Goal: Transaction & Acquisition: Purchase product/service

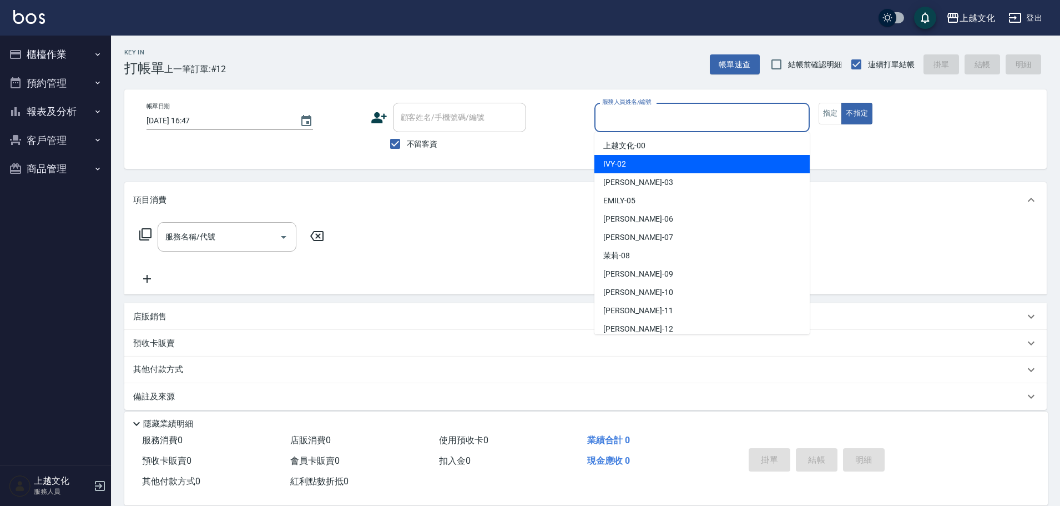
drag, startPoint x: 637, startPoint y: 159, endPoint x: 658, endPoint y: 155, distance: 21.6
click at [639, 160] on div "IVY -02" at bounding box center [701, 164] width 215 height 18
type input "IVY-02"
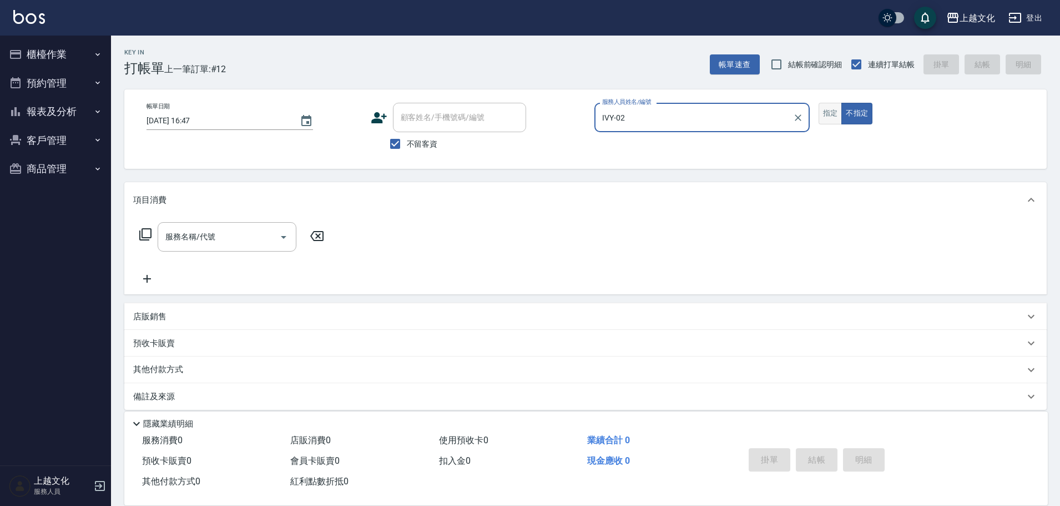
click at [831, 109] on button "指定" at bounding box center [831, 114] width 24 height 22
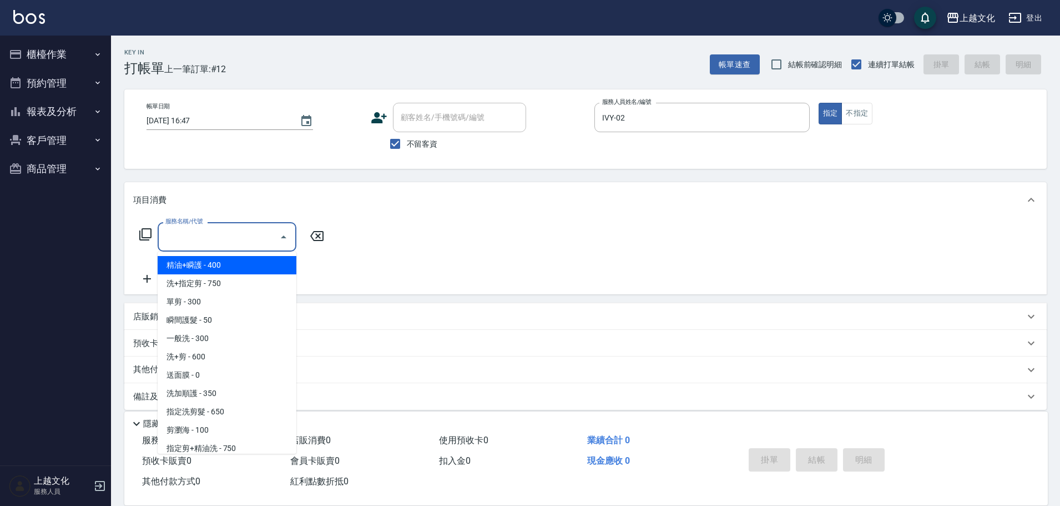
drag, startPoint x: 181, startPoint y: 237, endPoint x: 194, endPoint y: 264, distance: 29.8
click at [181, 236] on input "服務名稱/代號" at bounding box center [219, 236] width 112 height 19
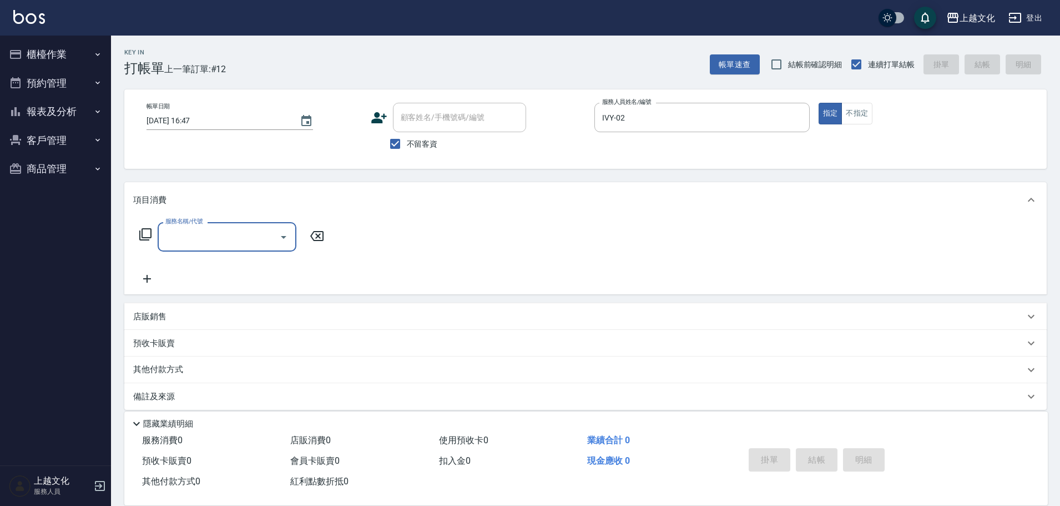
click at [207, 250] on div "服務名稱/代號" at bounding box center [227, 236] width 139 height 29
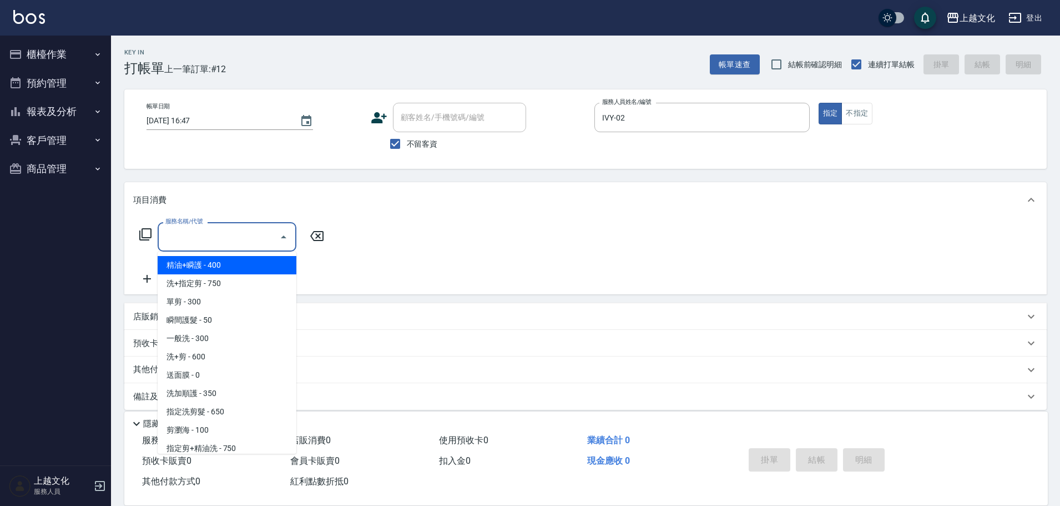
click at [210, 265] on span "精油+瞬護 - 400" at bounding box center [227, 265] width 139 height 18
click at [210, 265] on div "服務名稱/代號 服務名稱/代號" at bounding box center [232, 253] width 198 height 63
type input "精油+瞬護(101)"
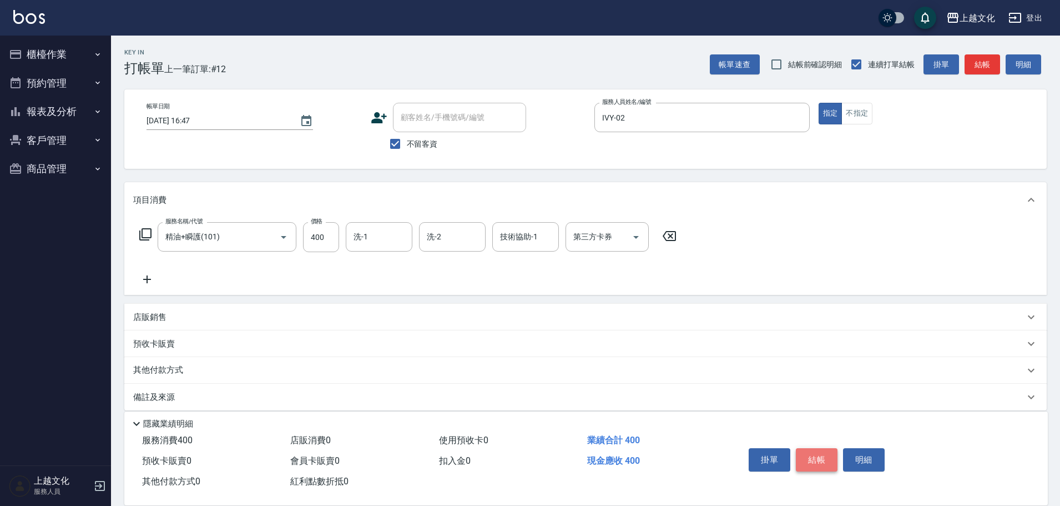
click at [805, 455] on button "結帳" at bounding box center [817, 459] width 42 height 23
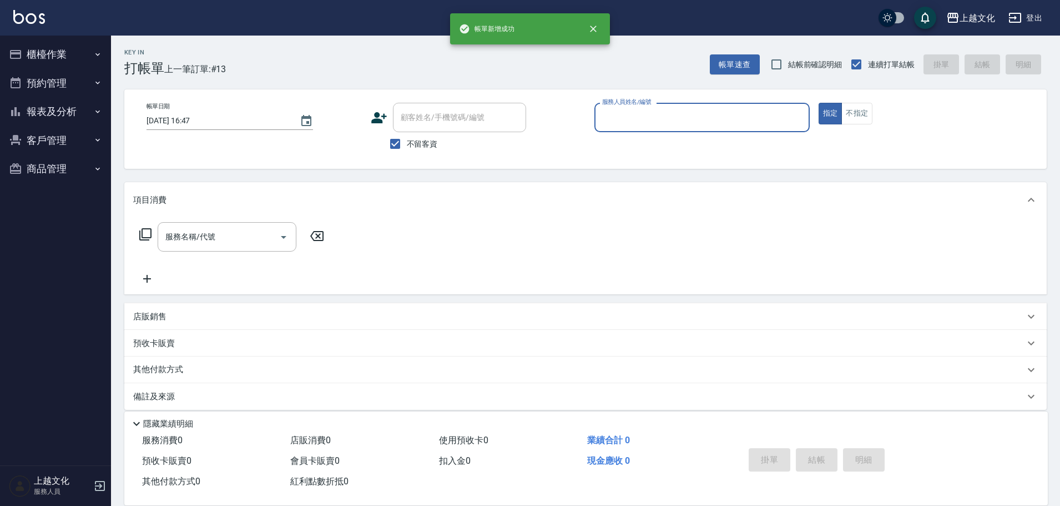
click at [659, 118] on input "服務人員姓名/編號" at bounding box center [701, 117] width 205 height 19
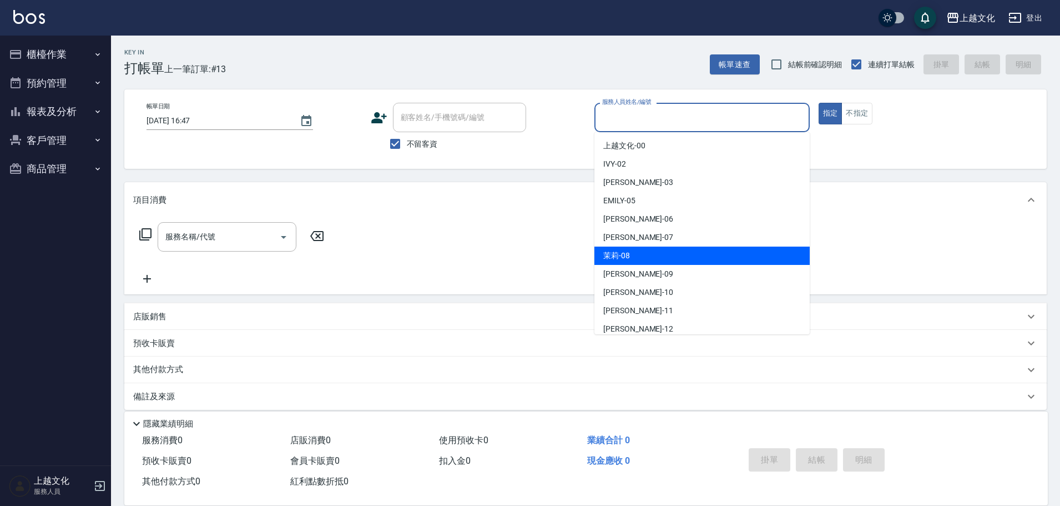
drag, startPoint x: 625, startPoint y: 259, endPoint x: 653, endPoint y: 228, distance: 41.3
click at [630, 257] on div "茉莉 -08" at bounding box center [701, 255] width 215 height 18
type input "茉莉-08"
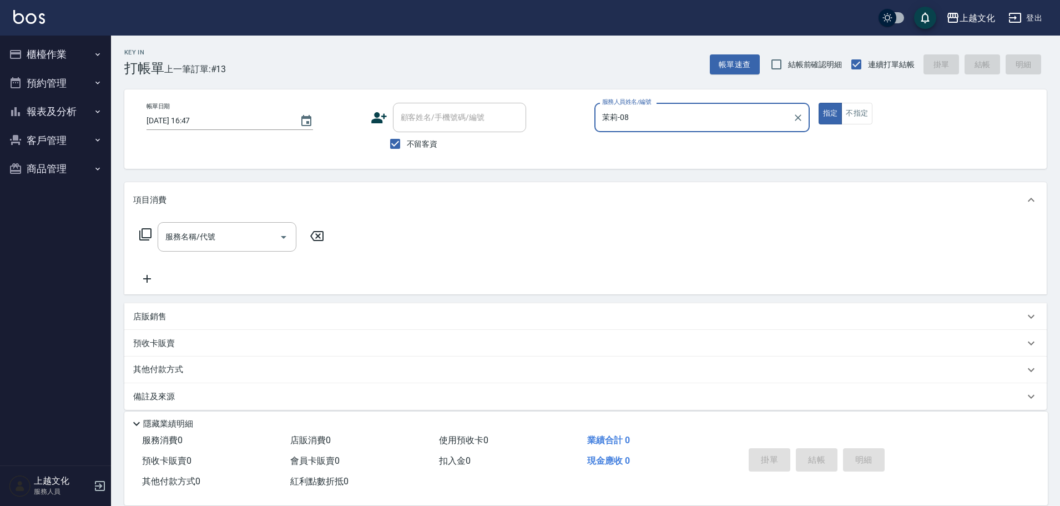
click at [143, 229] on icon at bounding box center [145, 234] width 12 height 12
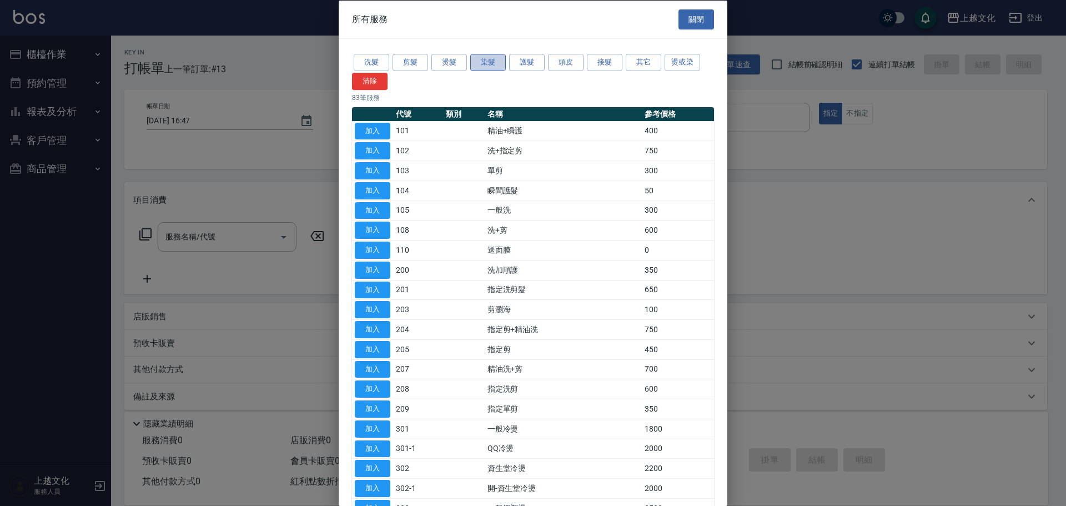
click at [486, 57] on button "染髮" at bounding box center [488, 62] width 36 height 17
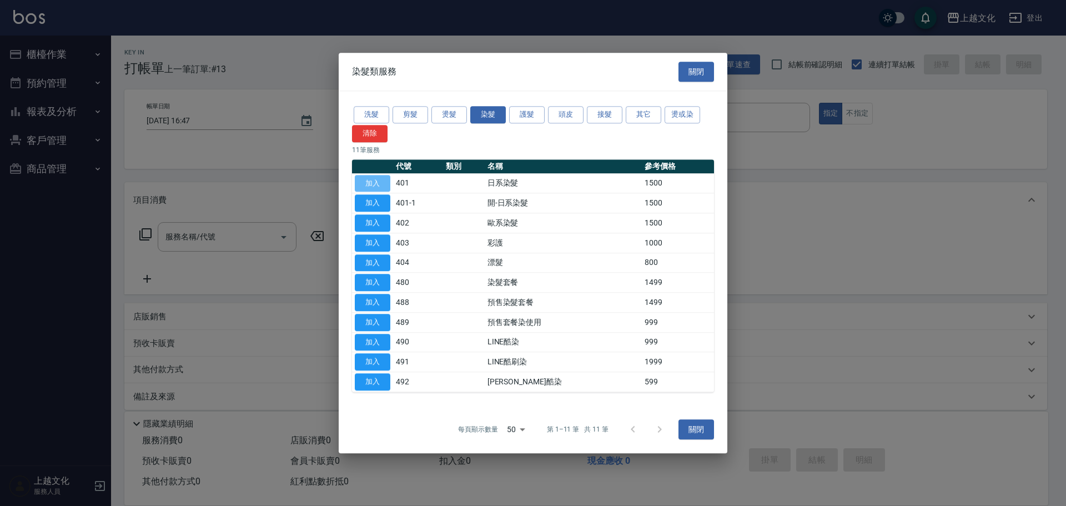
drag, startPoint x: 375, startPoint y: 184, endPoint x: 362, endPoint y: 175, distance: 15.9
click at [375, 184] on button "加入" at bounding box center [373, 183] width 36 height 17
type input "日系染髮(401)"
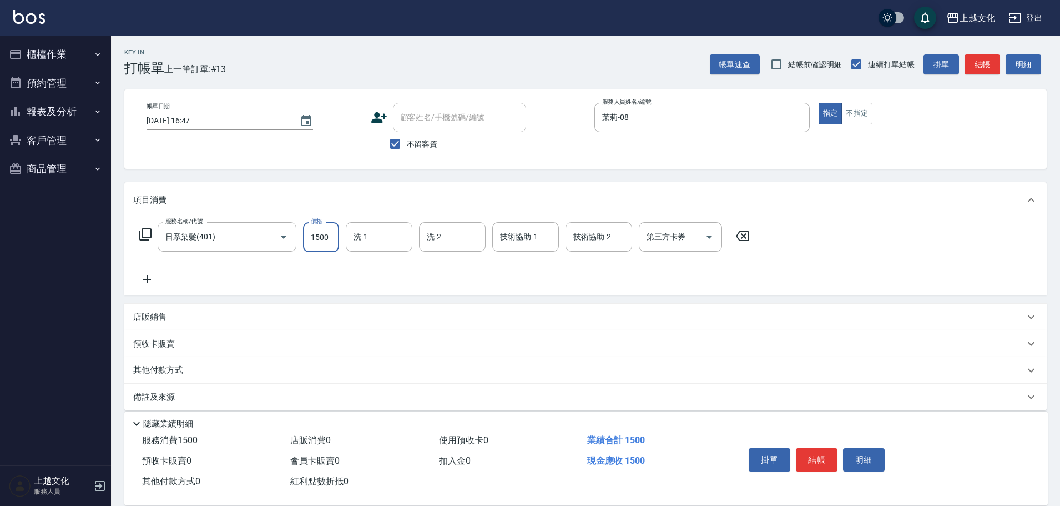
click at [307, 248] on input "1500" at bounding box center [321, 237] width 36 height 30
type input "1700"
click at [146, 279] on icon at bounding box center [147, 279] width 28 height 13
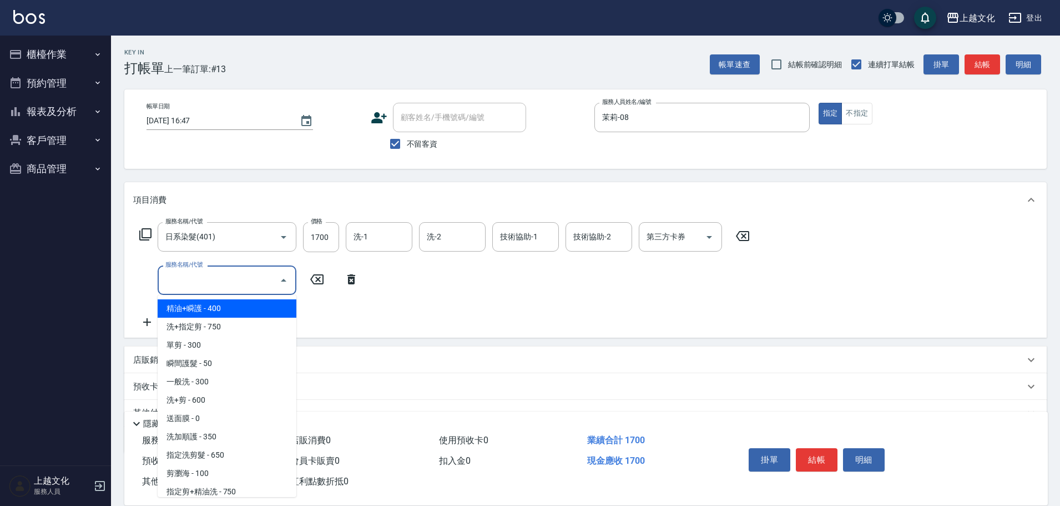
drag, startPoint x: 184, startPoint y: 280, endPoint x: 208, endPoint y: 313, distance: 41.0
click at [185, 280] on input "服務名稱/代號" at bounding box center [219, 279] width 112 height 19
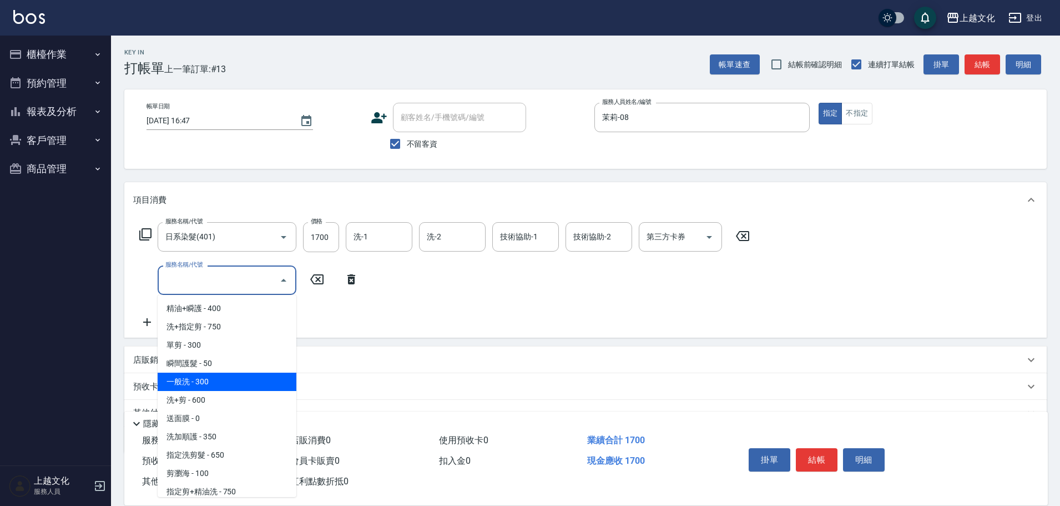
click at [219, 379] on span "一般洗 - 300" at bounding box center [227, 381] width 139 height 18
type input "一般洗(105)"
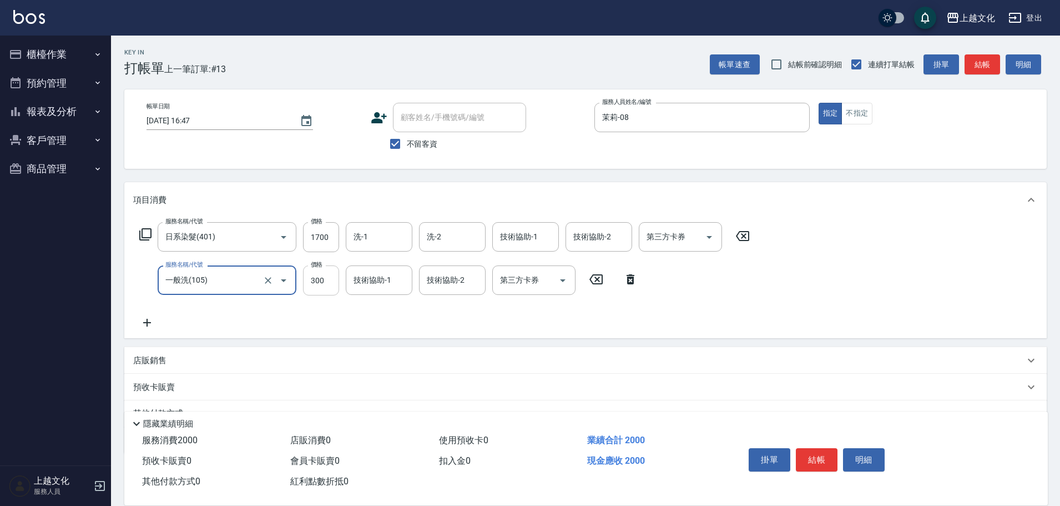
click at [326, 281] on input "300" at bounding box center [321, 280] width 36 height 30
type input "0"
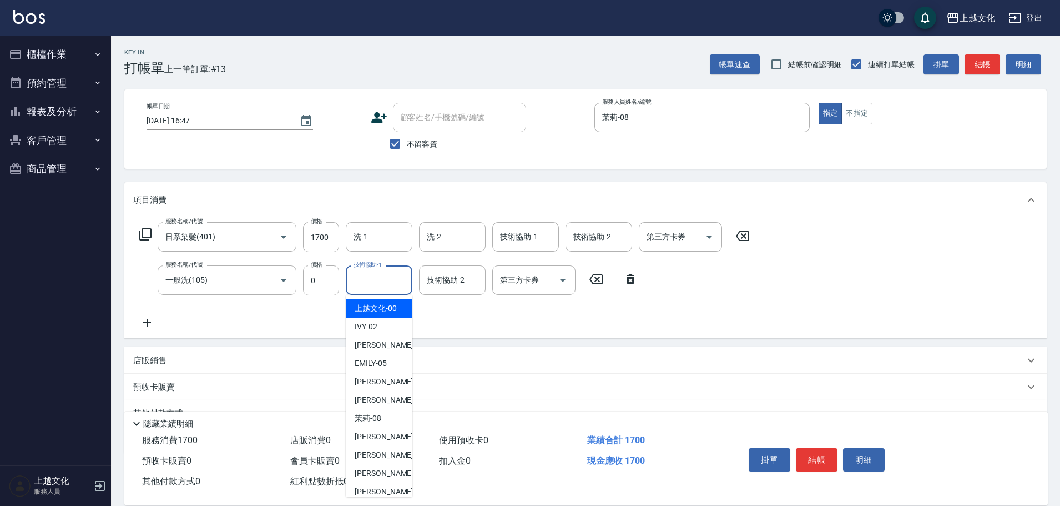
click at [370, 281] on input "技術協助-1" at bounding box center [379, 279] width 57 height 19
drag, startPoint x: 395, startPoint y: 472, endPoint x: 434, endPoint y: 467, distance: 39.7
click at [395, 471] on div "[PERSON_NAME] -11" at bounding box center [379, 473] width 67 height 18
type input "[PERSON_NAME]-11"
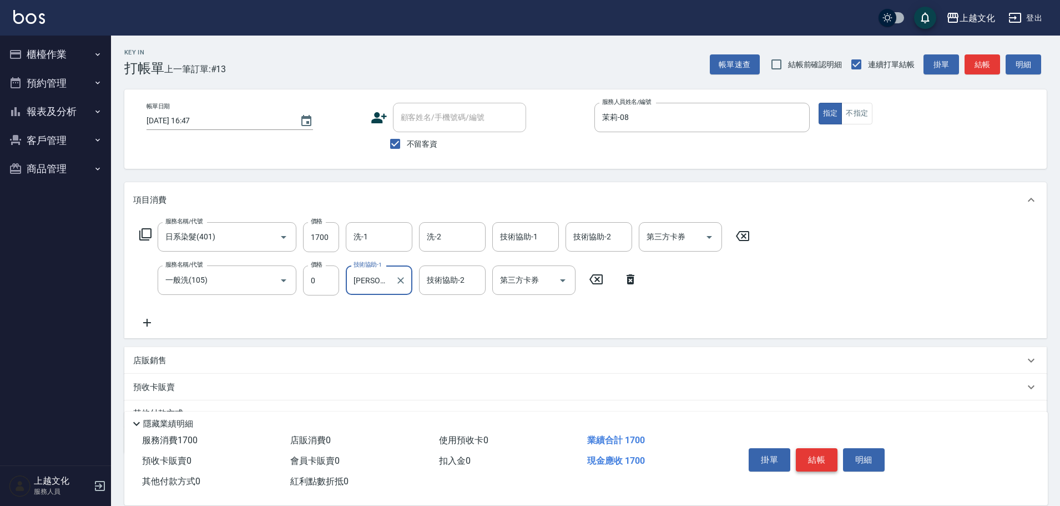
click at [823, 457] on button "結帳" at bounding box center [817, 459] width 42 height 23
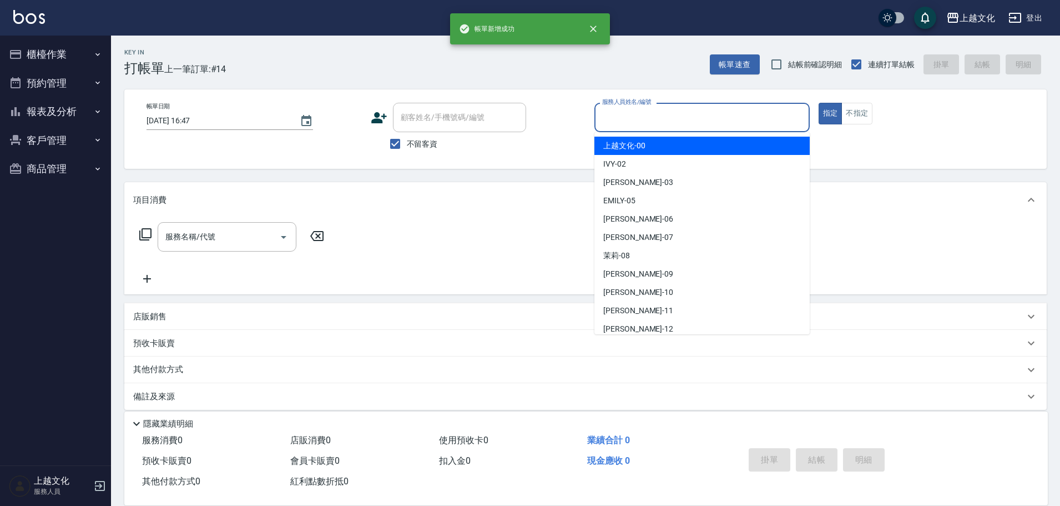
click at [635, 127] on input "服務人員姓名/編號" at bounding box center [701, 117] width 205 height 19
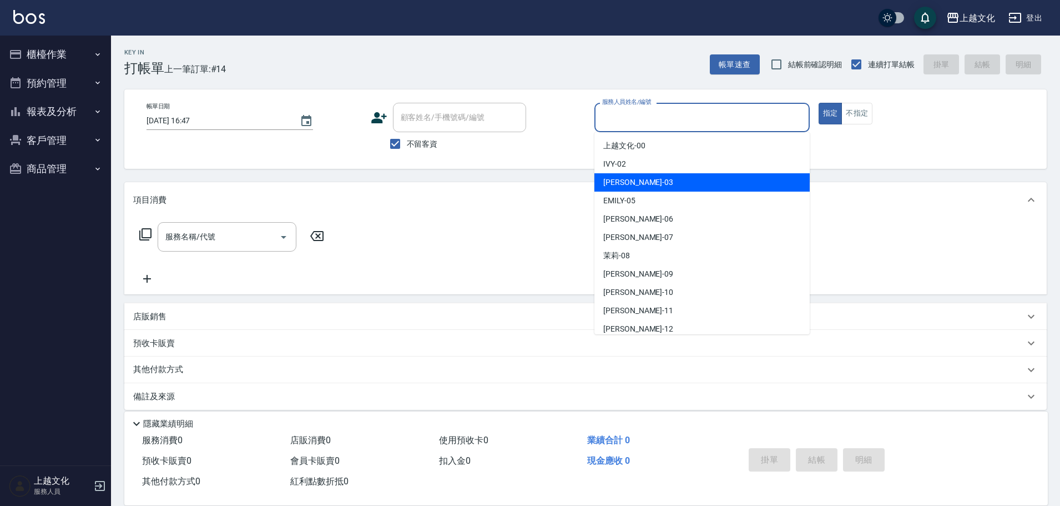
click at [628, 180] on span "[PERSON_NAME] -03" at bounding box center [638, 182] width 70 height 12
type input "[PERSON_NAME]-03"
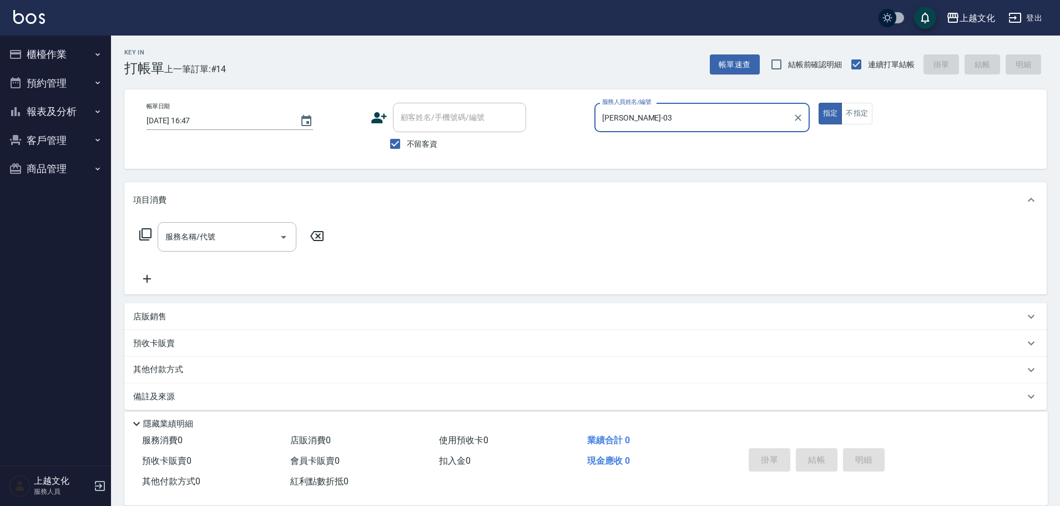
click at [142, 236] on icon at bounding box center [145, 234] width 12 height 12
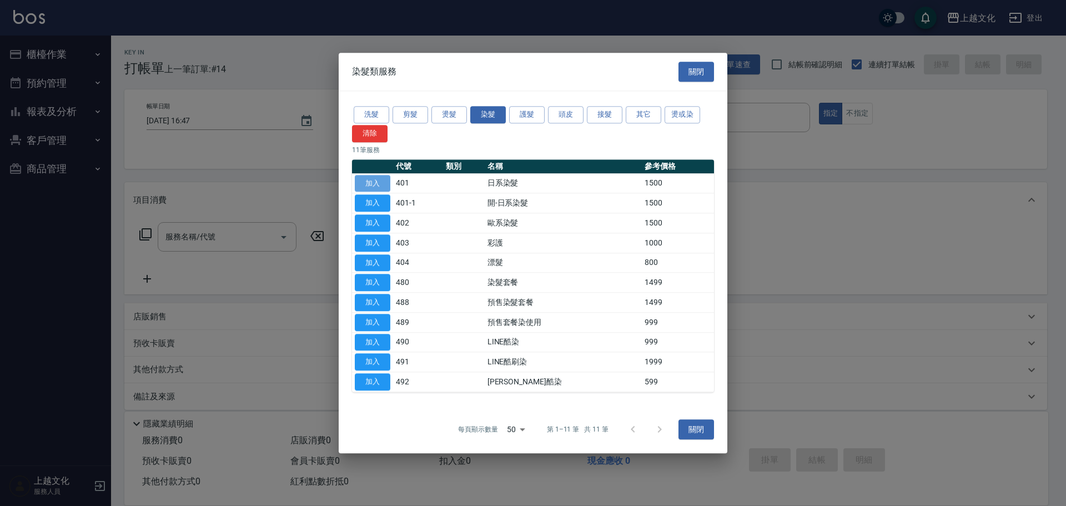
click at [380, 182] on button "加入" at bounding box center [373, 183] width 36 height 17
click at [380, 182] on div "項目消費" at bounding box center [585, 200] width 922 height 36
type input "日系染髮(401)"
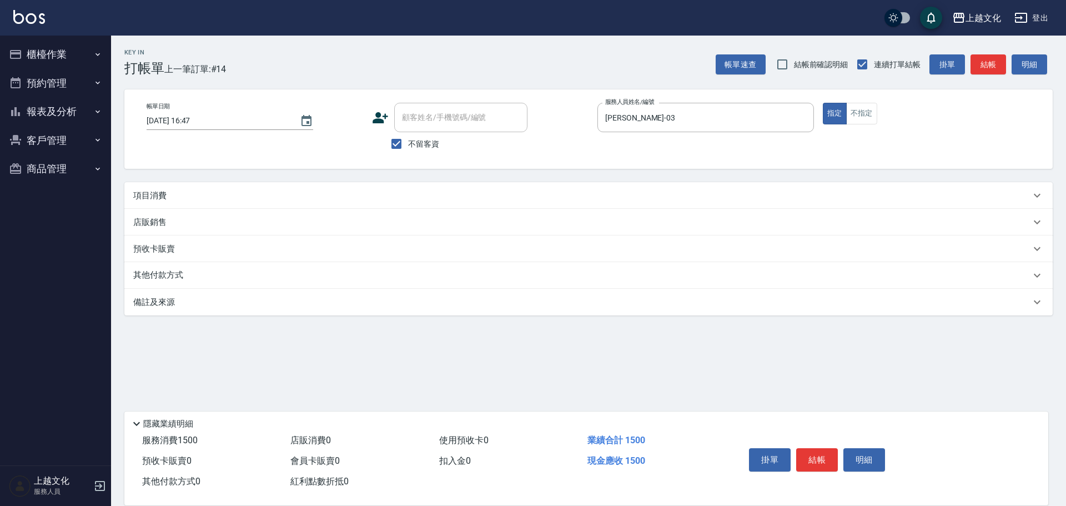
click at [143, 196] on p "項目消費" at bounding box center [149, 196] width 33 height 12
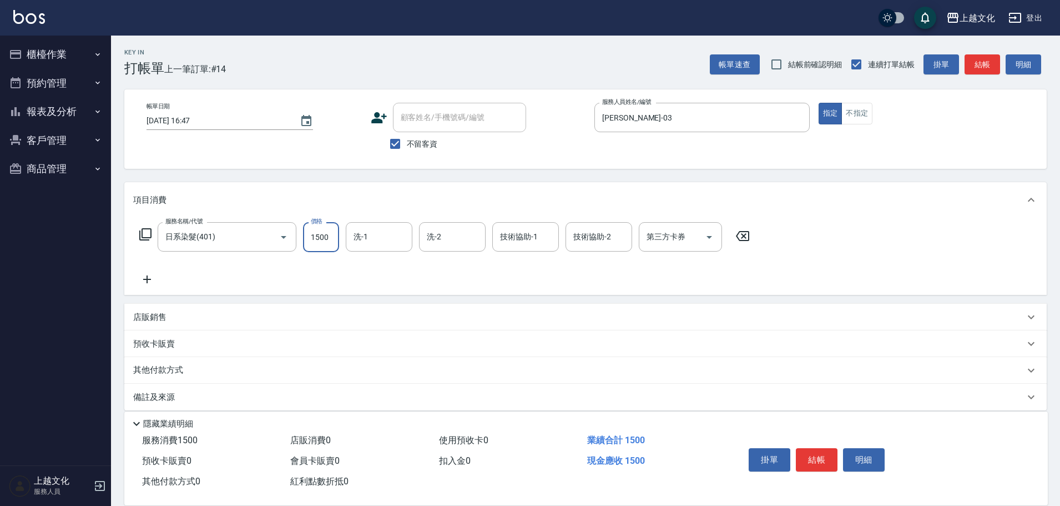
click at [323, 250] on input "1500" at bounding box center [321, 237] width 36 height 30
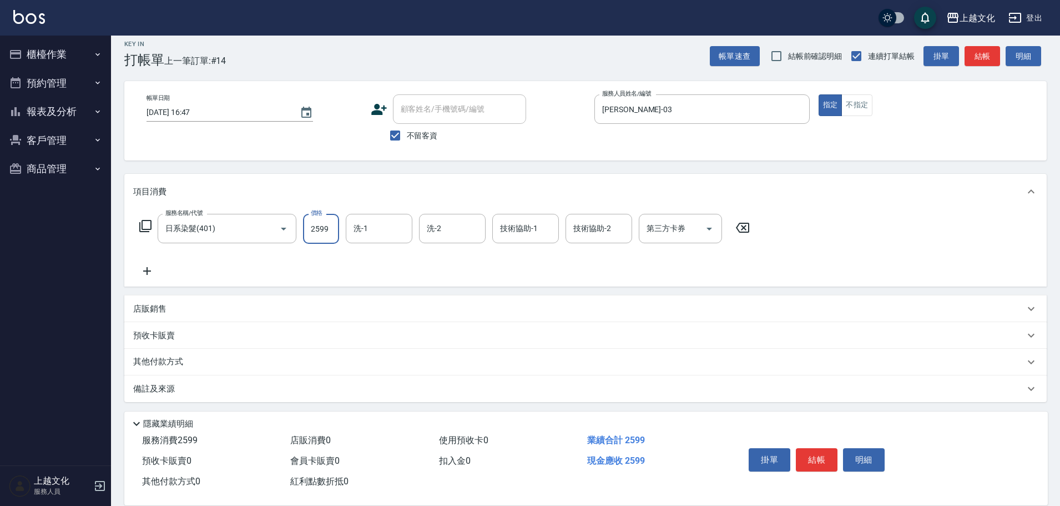
scroll to position [11, 0]
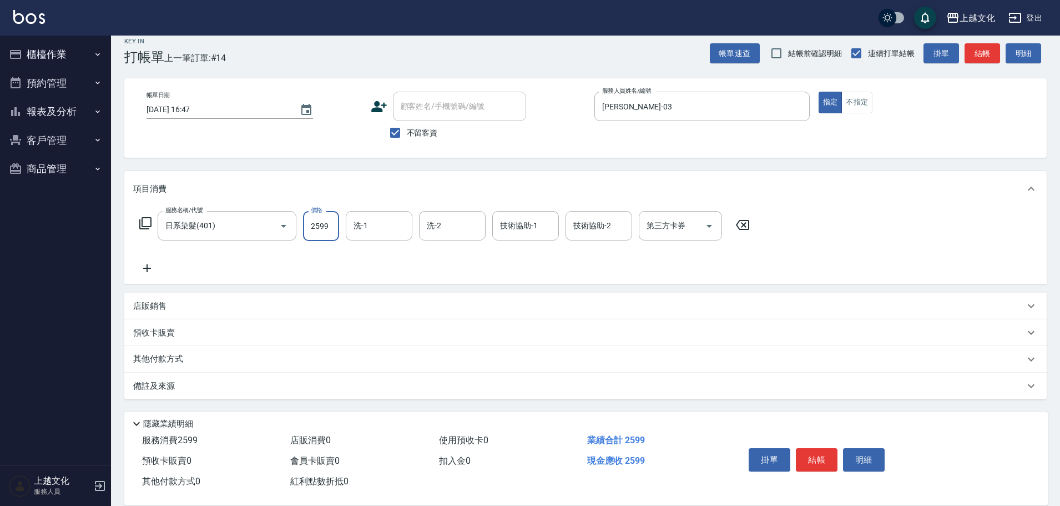
type input "2599"
click at [140, 350] on div "其他付款方式" at bounding box center [585, 359] width 922 height 27
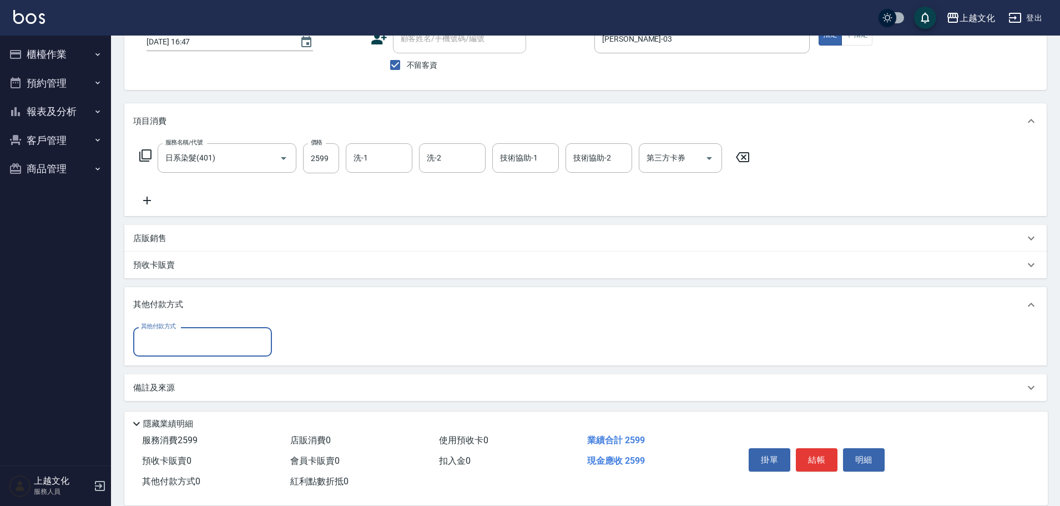
scroll to position [80, 0]
click at [152, 334] on input "其他付款方式" at bounding box center [202, 339] width 129 height 19
drag, startPoint x: 152, startPoint y: 334, endPoint x: 157, endPoint y: 344, distance: 11.9
click at [152, 334] on input "其他付款方式" at bounding box center [202, 339] width 129 height 19
click at [146, 350] on div "其他付款方式" at bounding box center [202, 339] width 139 height 29
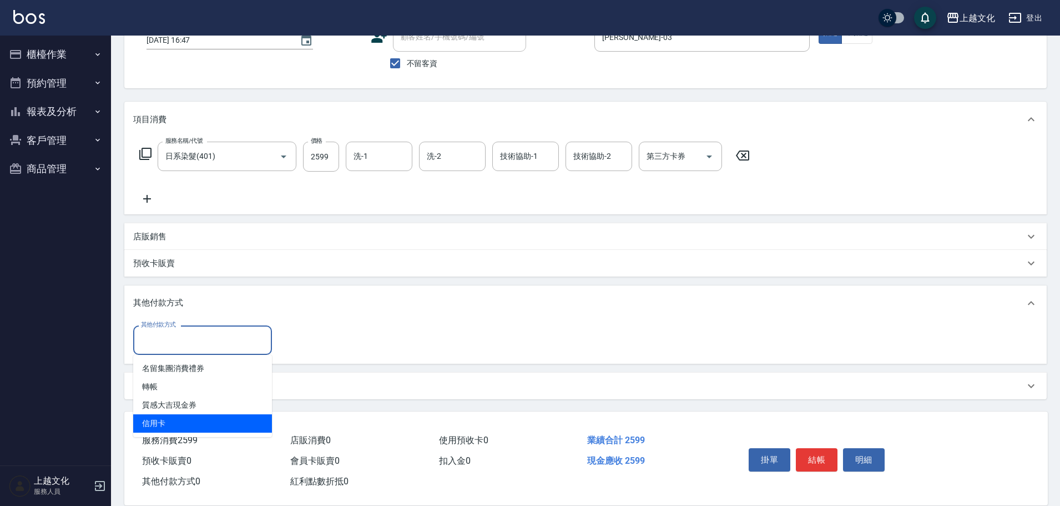
click at [163, 422] on span "信用卡" at bounding box center [202, 423] width 139 height 18
type input "信用卡"
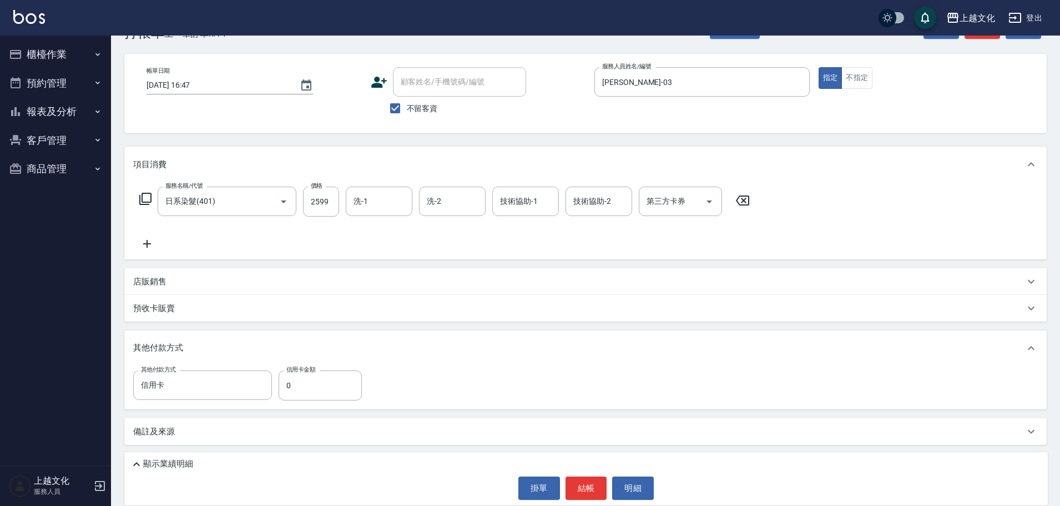
scroll to position [36, 0]
click at [282, 389] on input "0" at bounding box center [320, 385] width 83 height 30
click at [282, 388] on input "0" at bounding box center [320, 385] width 83 height 30
click at [282, 387] on input "0" at bounding box center [320, 385] width 83 height 30
type input "2599"
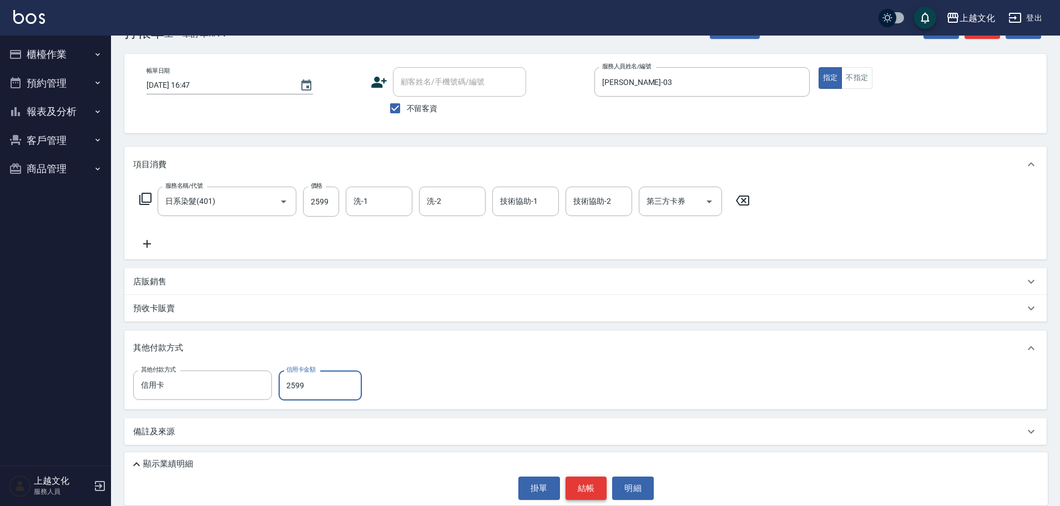
click at [586, 482] on button "結帳" at bounding box center [587, 487] width 42 height 23
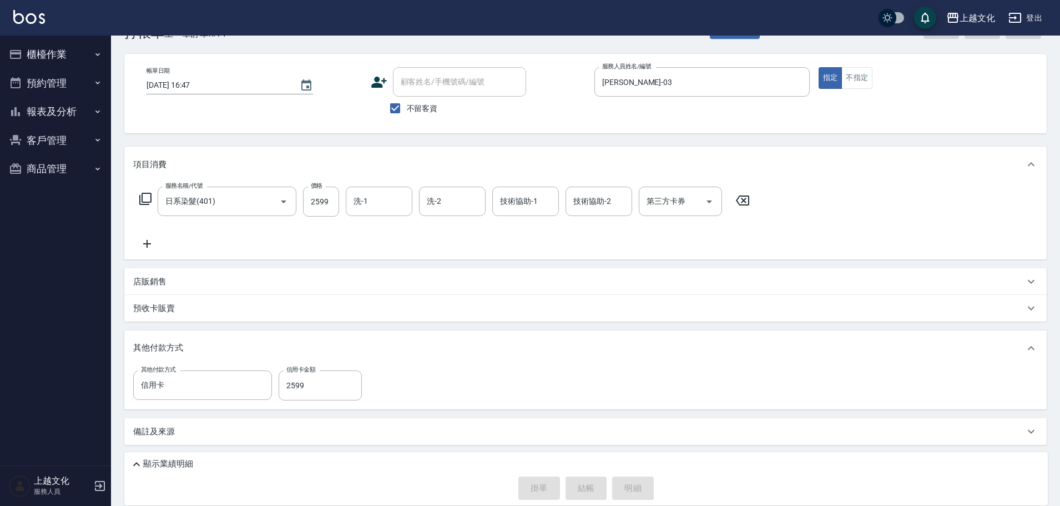
type input "[DATE] 16:48"
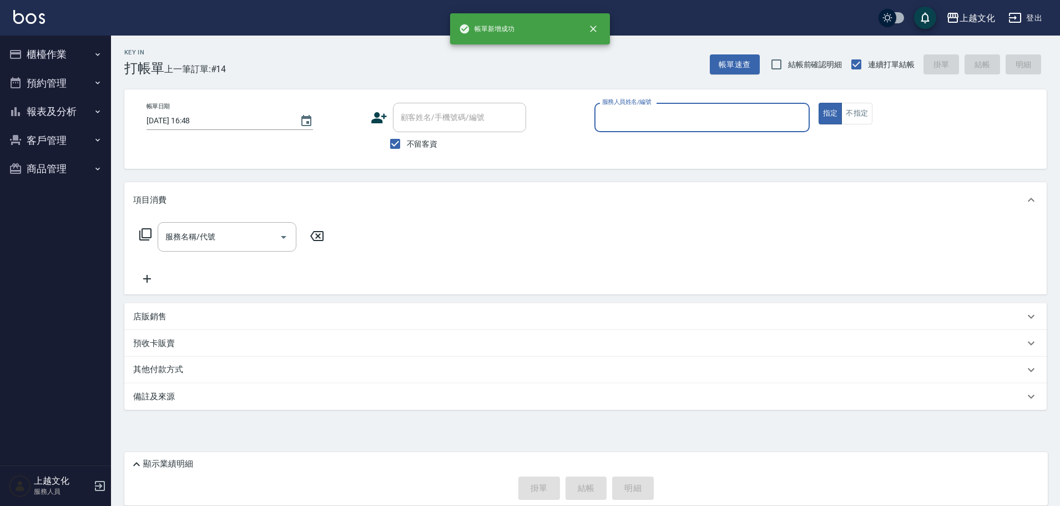
scroll to position [0, 0]
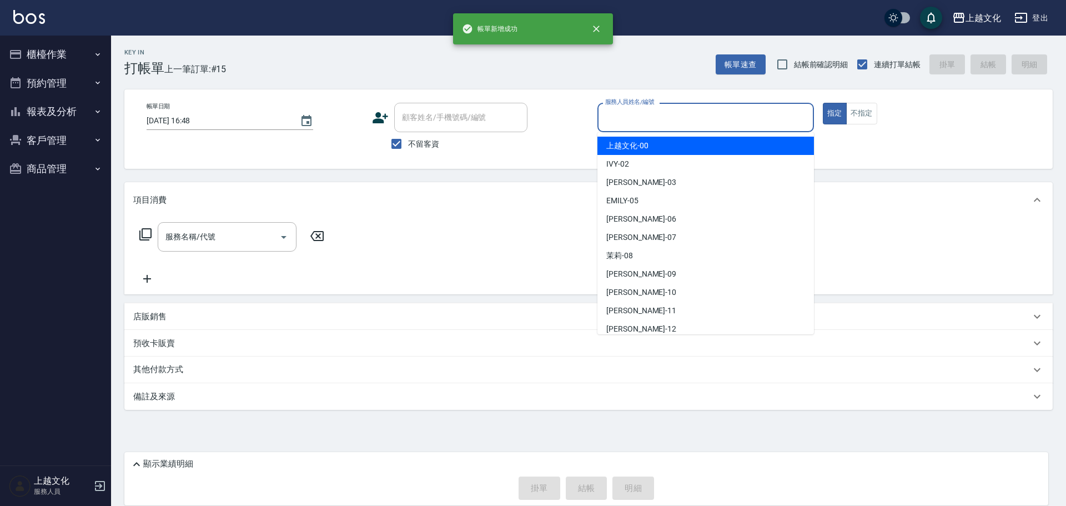
click at [650, 111] on input "服務人員姓名/編號" at bounding box center [705, 117] width 206 height 19
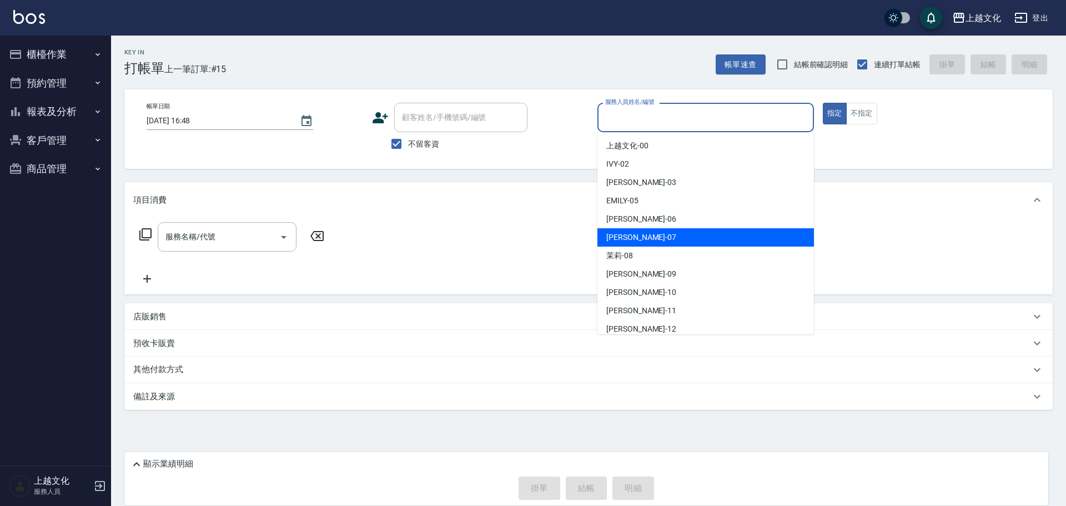
click at [635, 229] on div "[PERSON_NAME] -07" at bounding box center [705, 237] width 216 height 18
type input "[PERSON_NAME]-07"
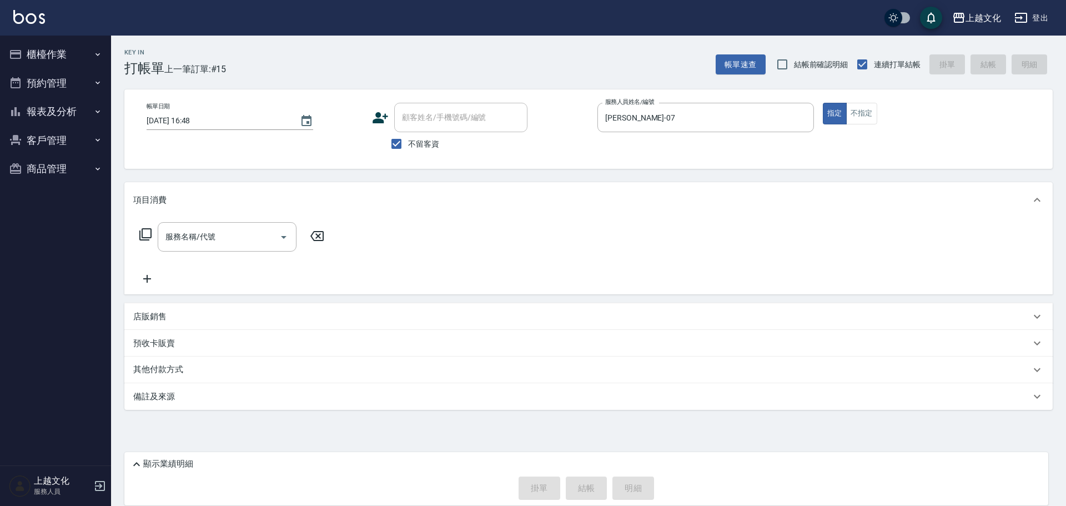
click at [147, 231] on icon at bounding box center [145, 234] width 13 height 13
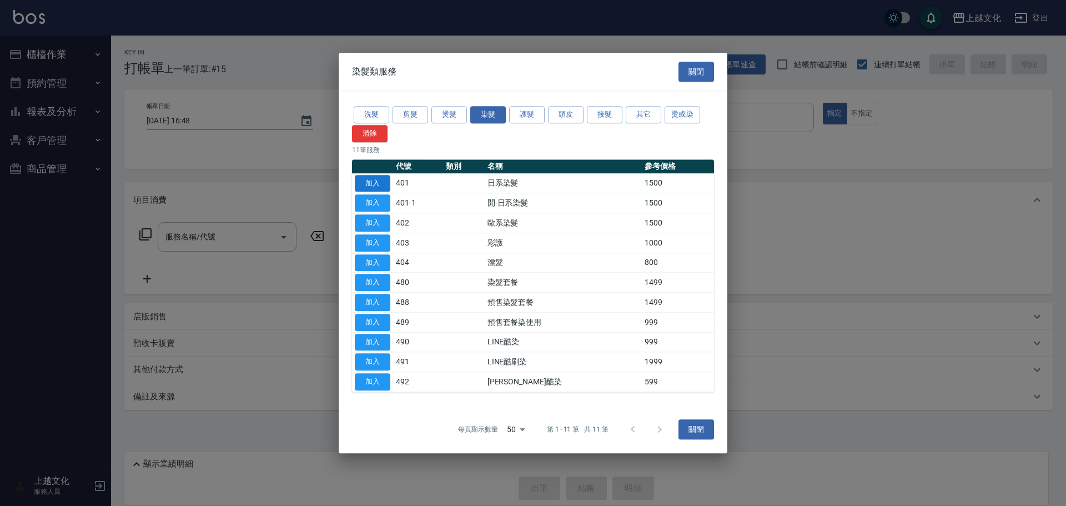
click at [378, 182] on button "加入" at bounding box center [373, 183] width 36 height 17
type input "日系染髮(401)"
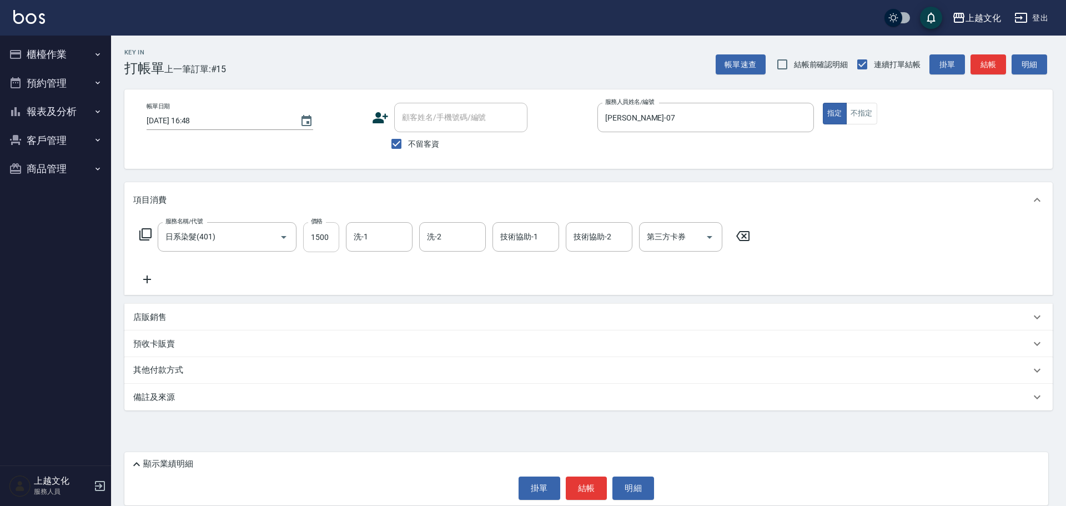
click at [309, 245] on input "1500" at bounding box center [321, 237] width 36 height 30
type input "1999"
click at [572, 491] on button "結帳" at bounding box center [587, 487] width 42 height 23
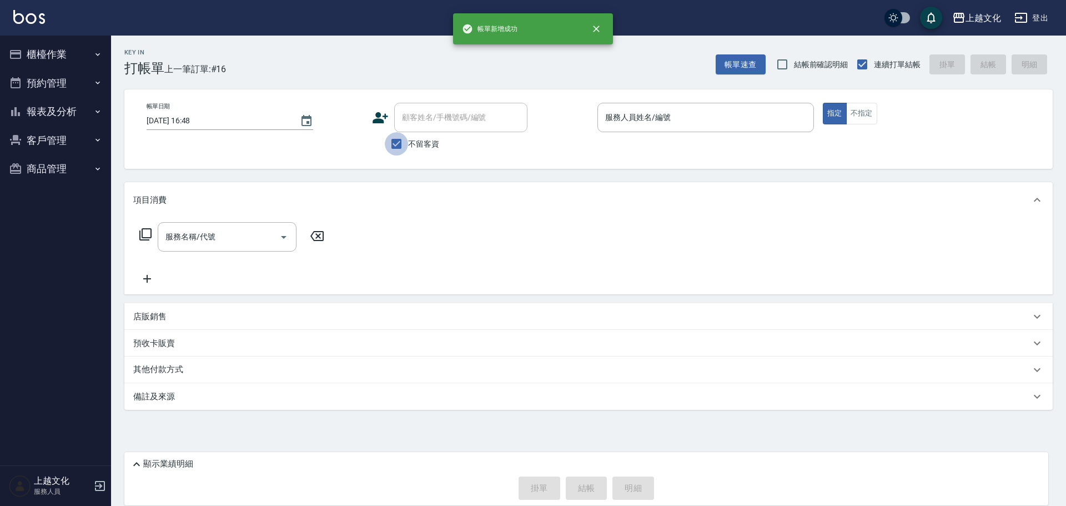
click at [393, 145] on input "不留客資" at bounding box center [396, 143] width 23 height 23
checkbox input "false"
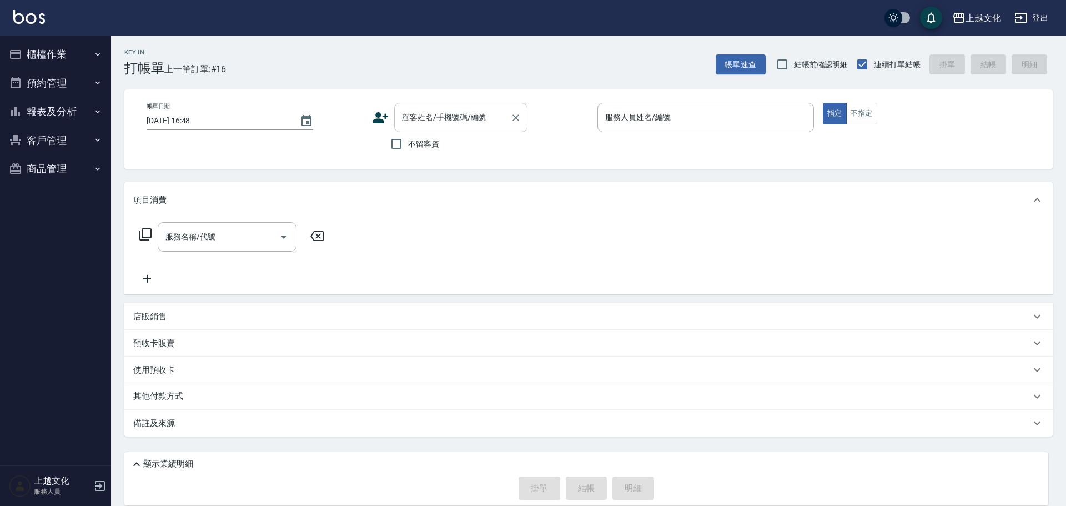
click at [396, 128] on div "顧客姓名/手機號碼/編號" at bounding box center [460, 117] width 133 height 29
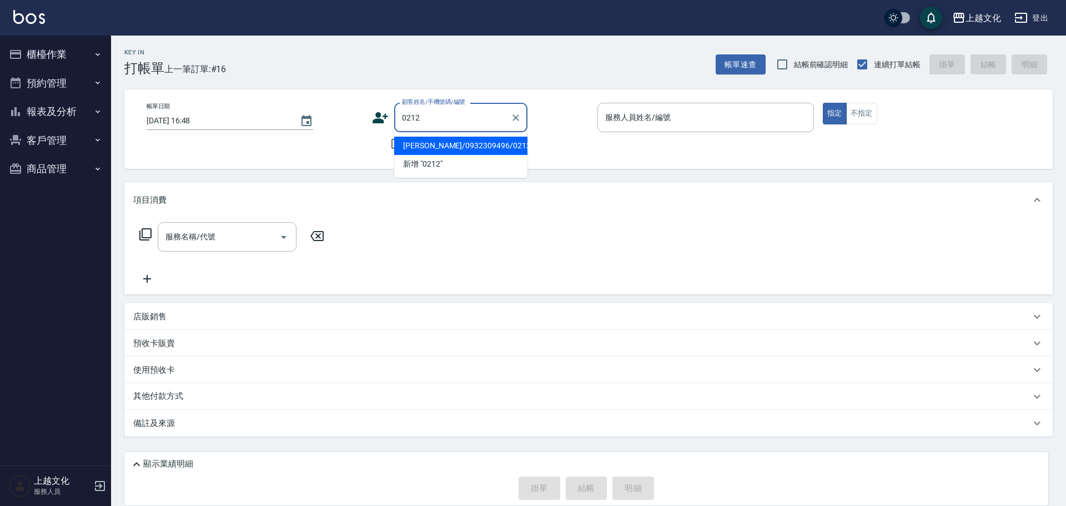
type input "[PERSON_NAME]/0932309496/0212"
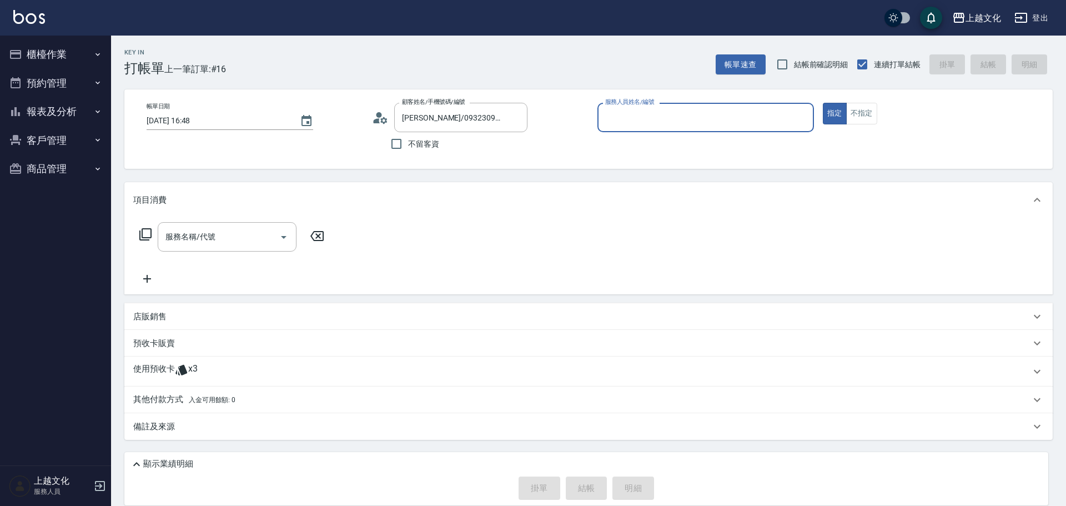
click at [676, 117] on input "服務人員姓名/編號" at bounding box center [705, 117] width 206 height 19
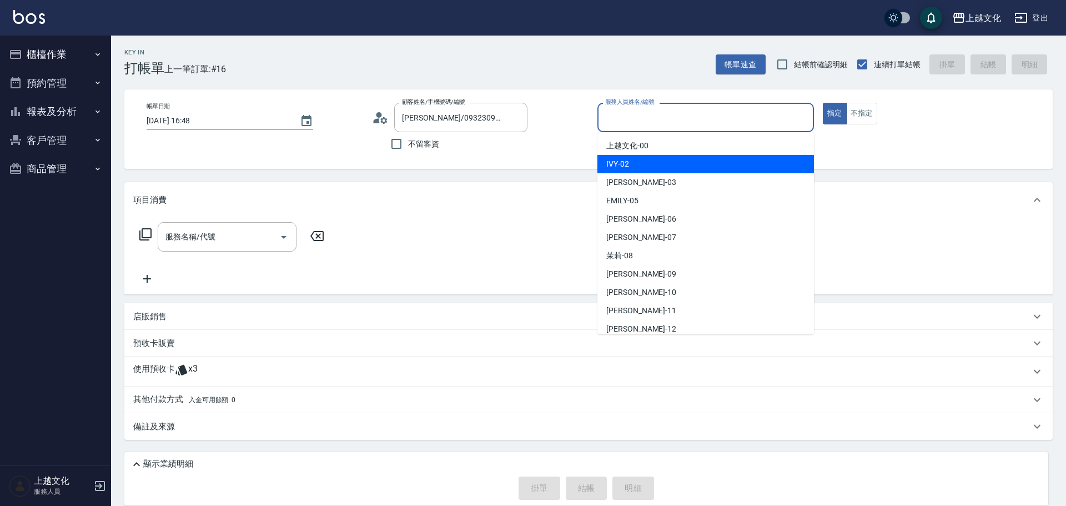
click at [642, 163] on div "IVY -02" at bounding box center [705, 164] width 216 height 18
type input "IVY-02"
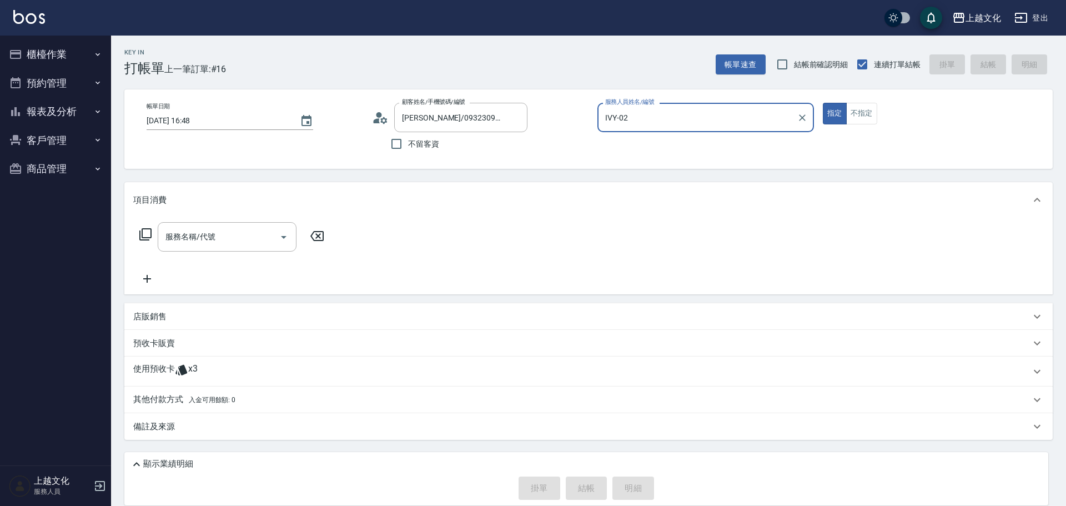
drag, startPoint x: 145, startPoint y: 336, endPoint x: 151, endPoint y: 332, distance: 6.8
click at [149, 334] on div "預收卡販賣" at bounding box center [588, 343] width 928 height 27
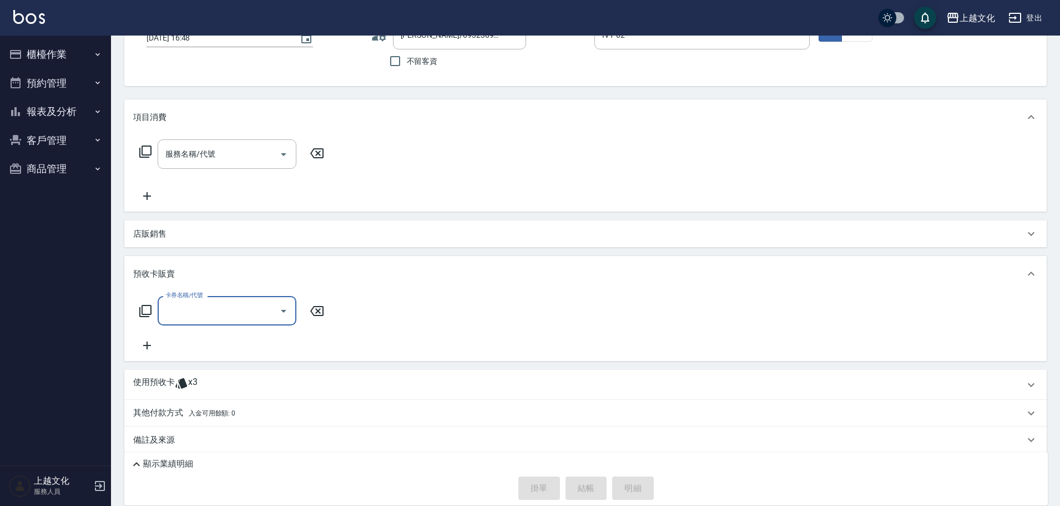
scroll to position [91, 0]
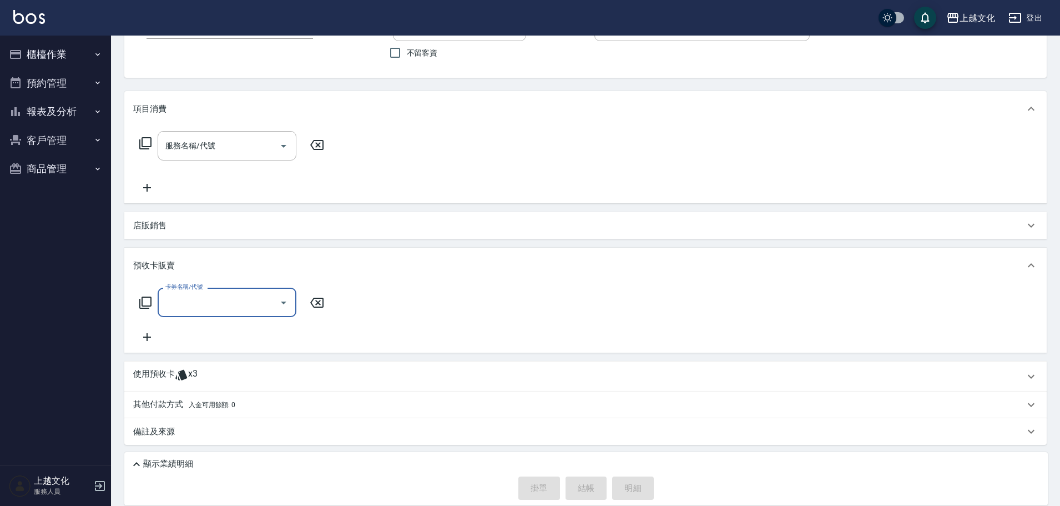
click at [168, 307] on input "卡券名稱/代號" at bounding box center [219, 301] width 112 height 19
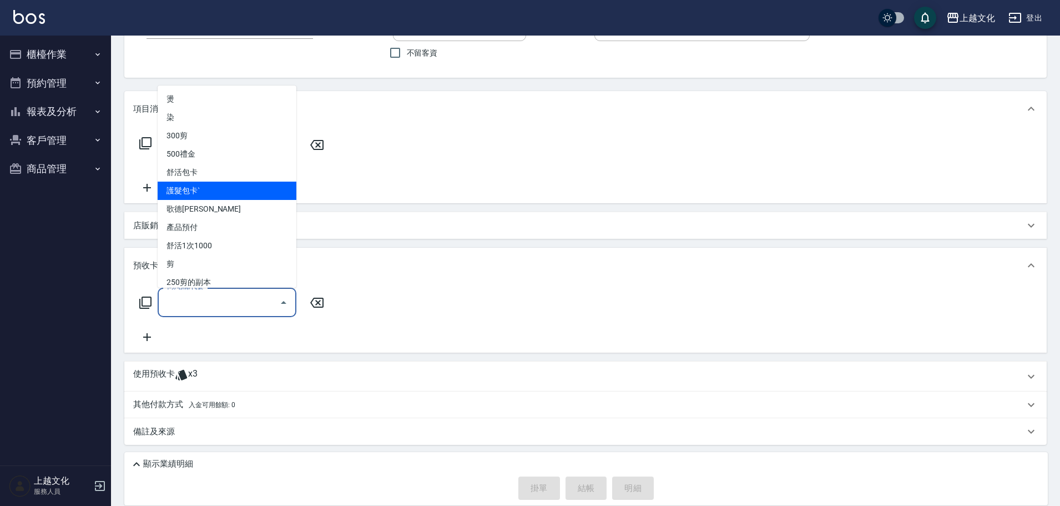
click at [204, 188] on span "護髮包卡ˋ" at bounding box center [227, 190] width 139 height 18
type input "護髮包卡ˋ(002)"
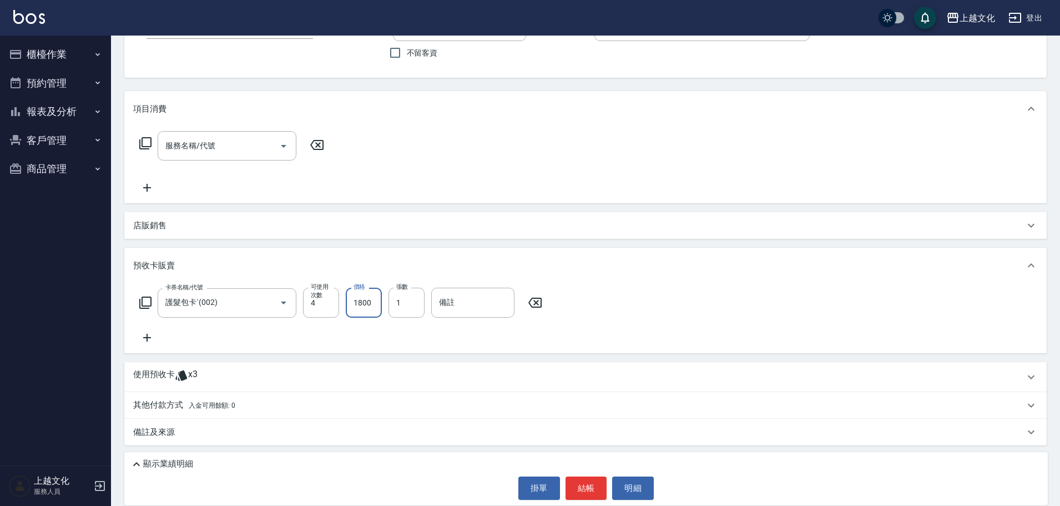
click at [370, 310] on input "1800" at bounding box center [364, 302] width 36 height 30
type input "3000"
click at [146, 371] on p "使用預收卡" at bounding box center [154, 377] width 42 height 17
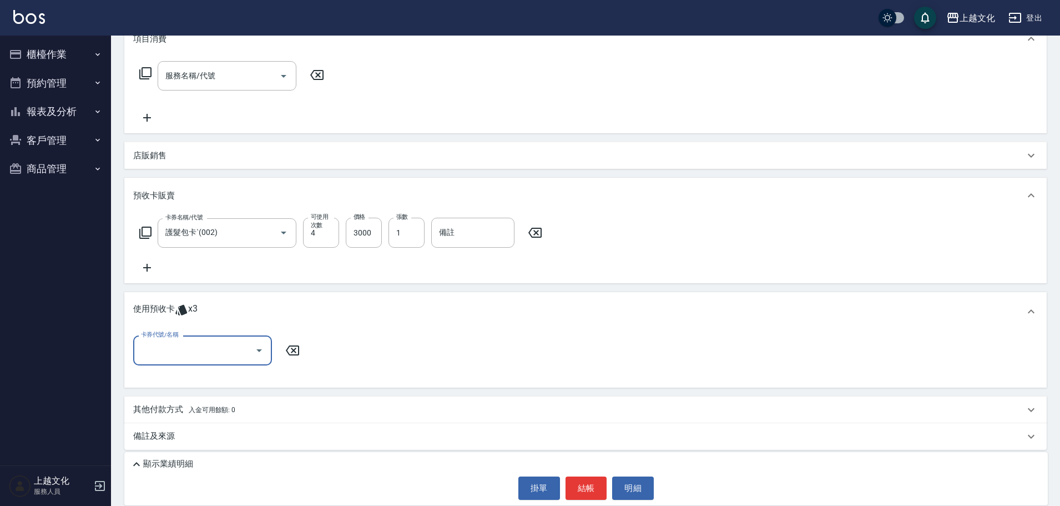
scroll to position [166, 0]
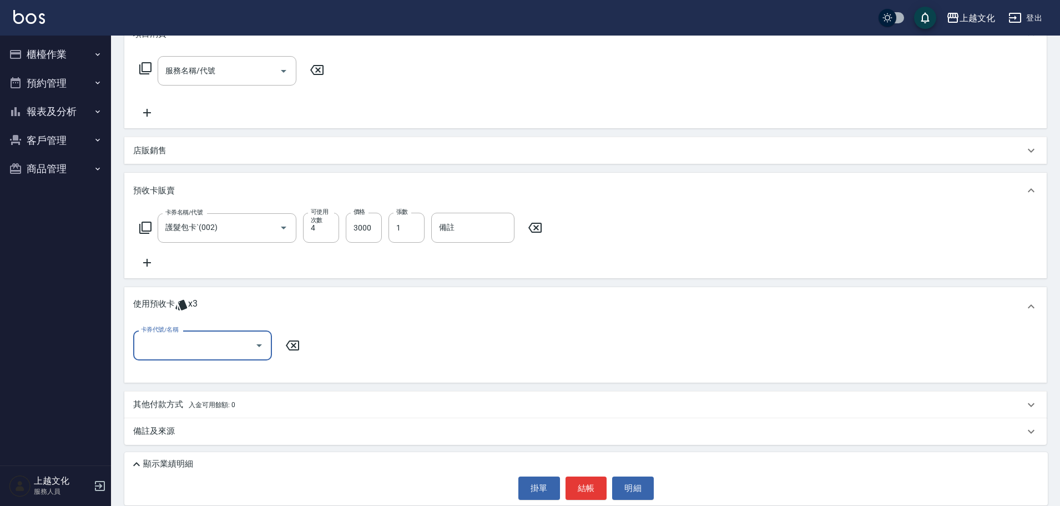
drag, startPoint x: 204, startPoint y: 346, endPoint x: 204, endPoint y: 357, distance: 10.6
click at [203, 346] on input "卡券代號/名稱" at bounding box center [194, 344] width 112 height 19
click at [200, 371] on div "護髮包卡ˋ 剩餘3張" at bounding box center [202, 374] width 139 height 18
type input "護髮包卡ˋ"
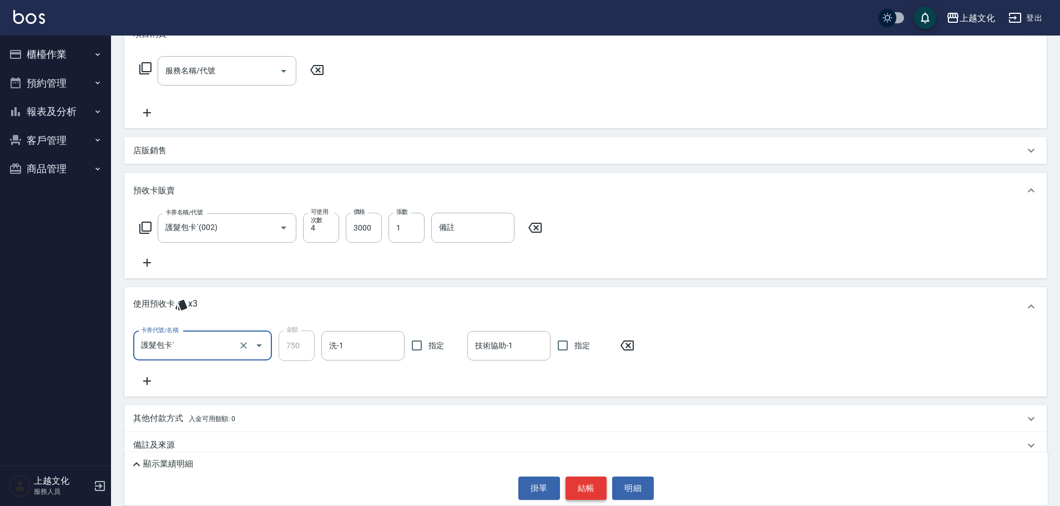
click at [589, 488] on button "結帳" at bounding box center [587, 487] width 42 height 23
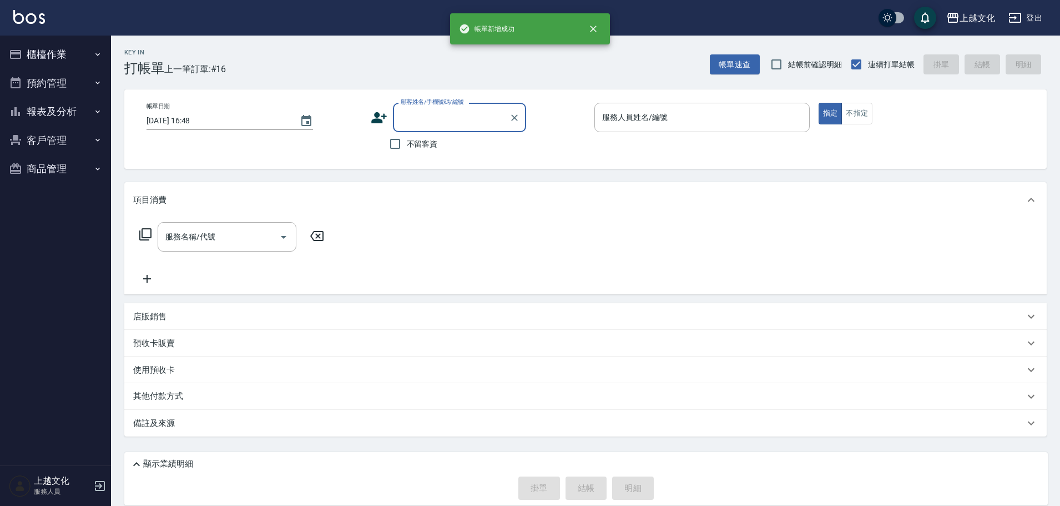
scroll to position [0, 0]
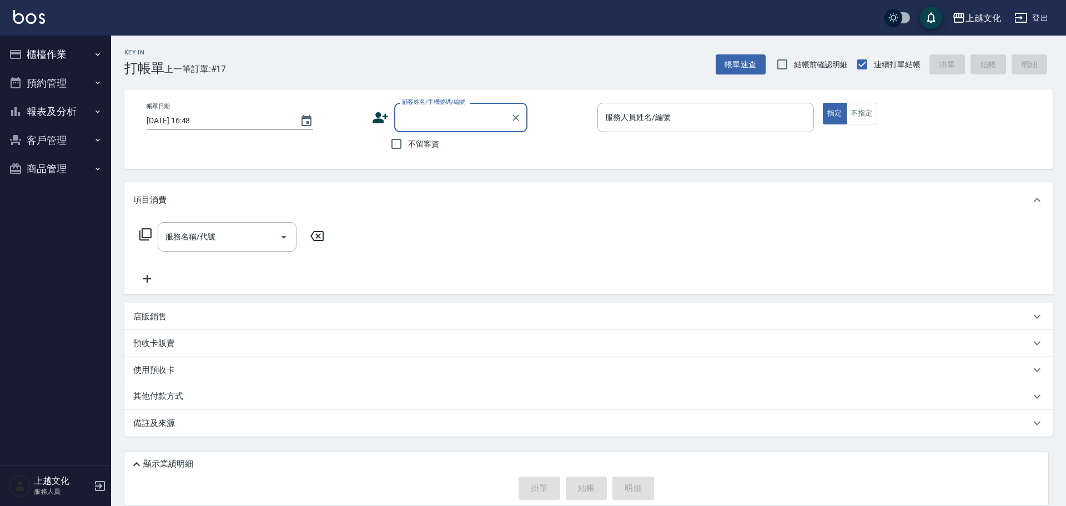
click at [54, 113] on button "報表及分析" at bounding box center [55, 111] width 102 height 29
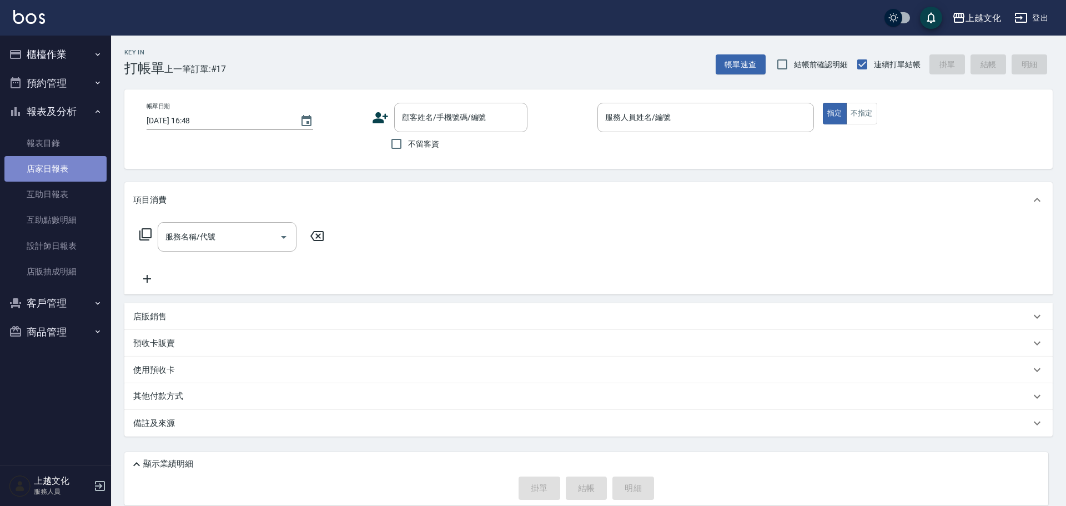
click at [62, 175] on link "店家日報表" at bounding box center [55, 169] width 102 height 26
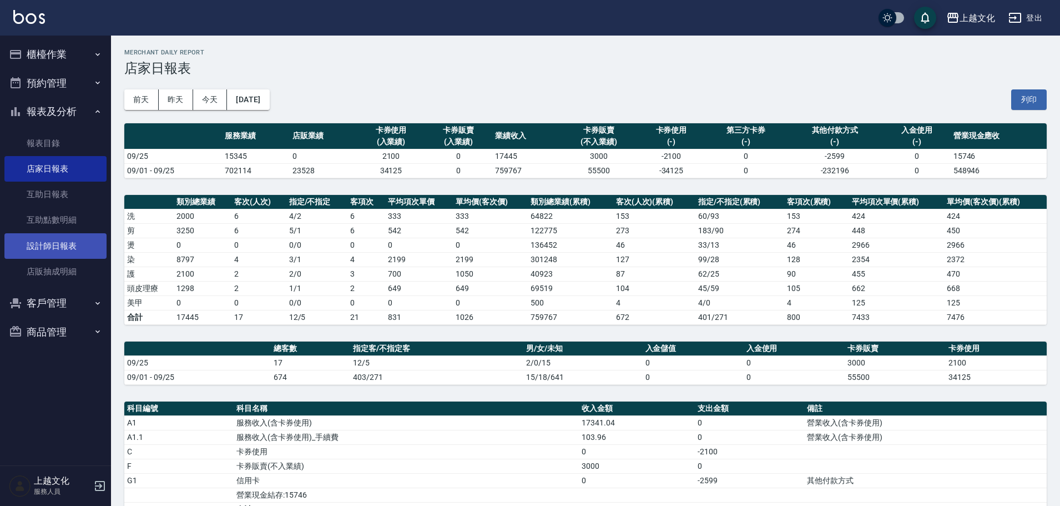
click at [65, 247] on link "設計師日報表" at bounding box center [55, 246] width 102 height 26
